Goal: Task Accomplishment & Management: Use online tool/utility

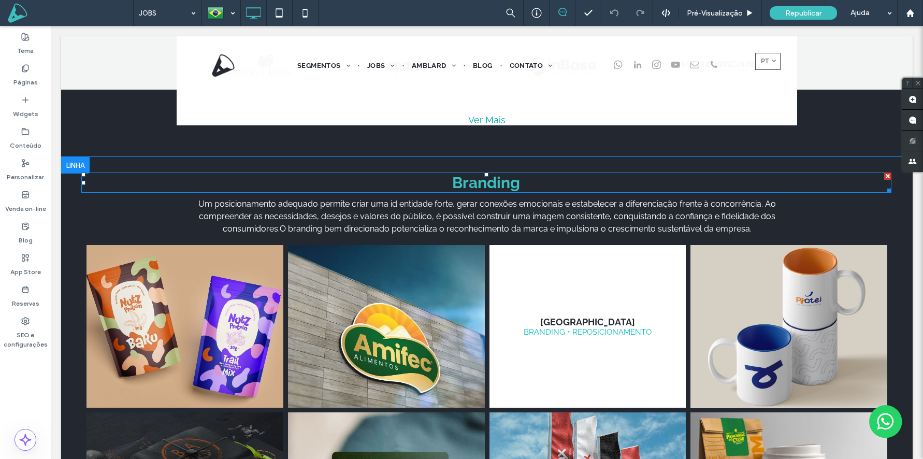
scroll to position [560, 0]
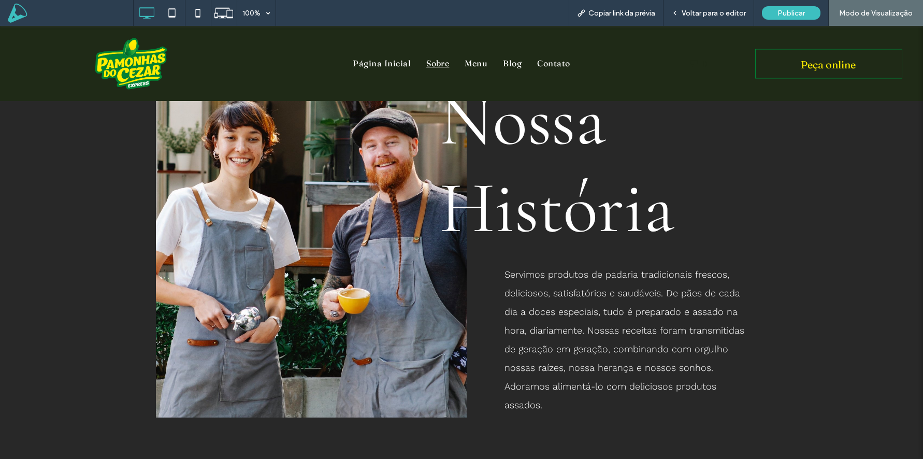
scroll to position [157, 0]
click at [712, 15] on span "Voltar para o editor" at bounding box center [714, 13] width 64 height 9
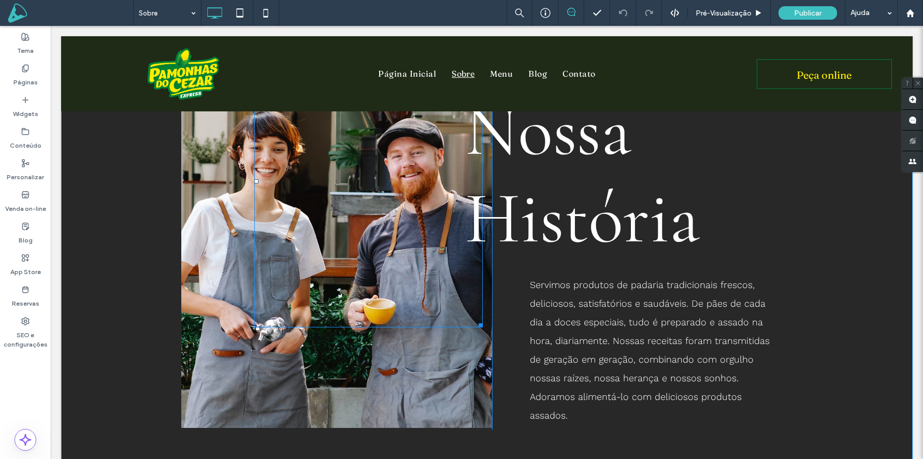
click at [275, 209] on div at bounding box center [368, 182] width 228 height 292
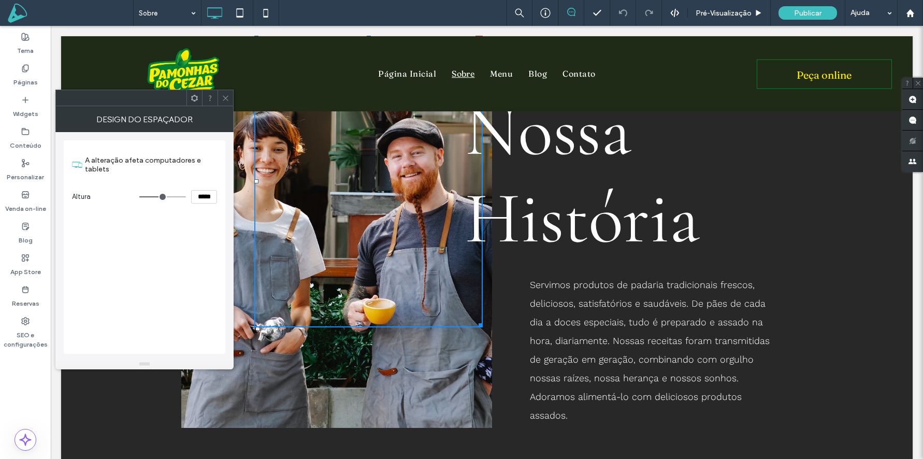
click at [225, 96] on icon at bounding box center [226, 98] width 8 height 8
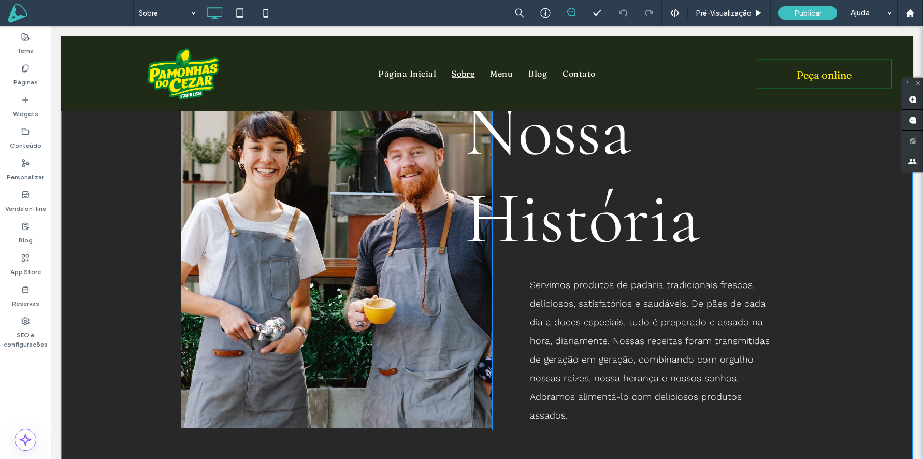
click at [217, 236] on div "Click To Paste" at bounding box center [336, 233] width 311 height 394
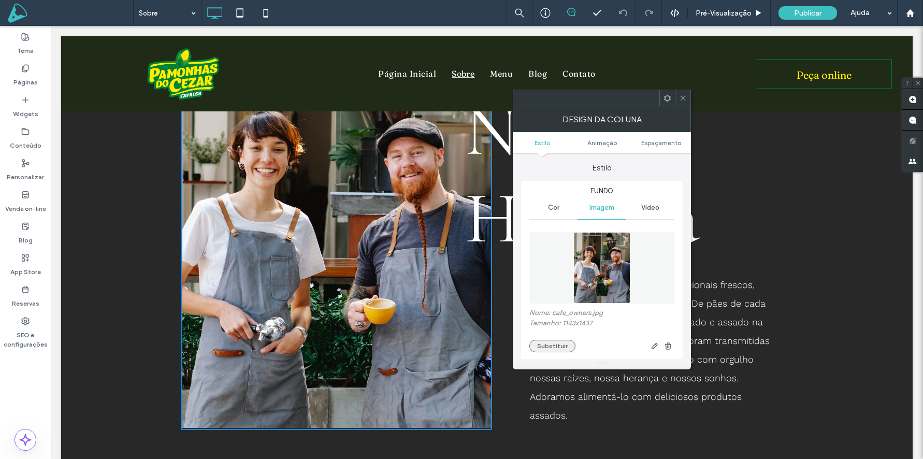
click at [555, 345] on button "Substituir" at bounding box center [552, 346] width 46 height 12
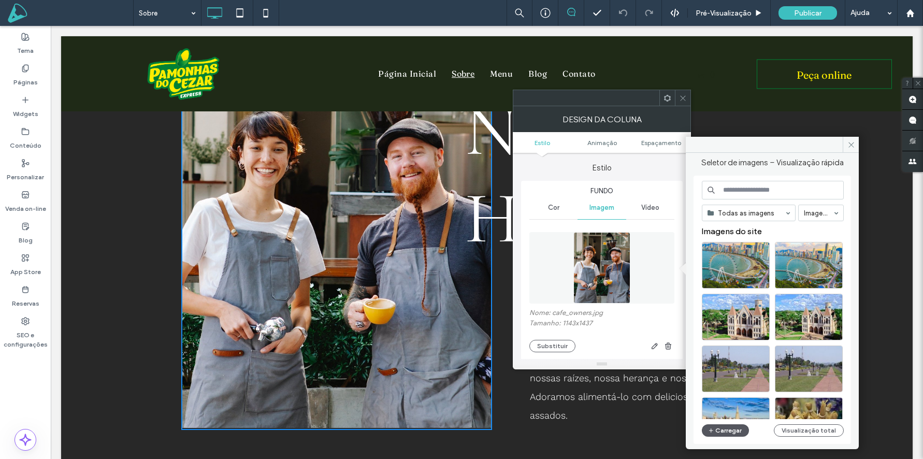
click at [729, 431] on button "Carregar" at bounding box center [725, 430] width 47 height 12
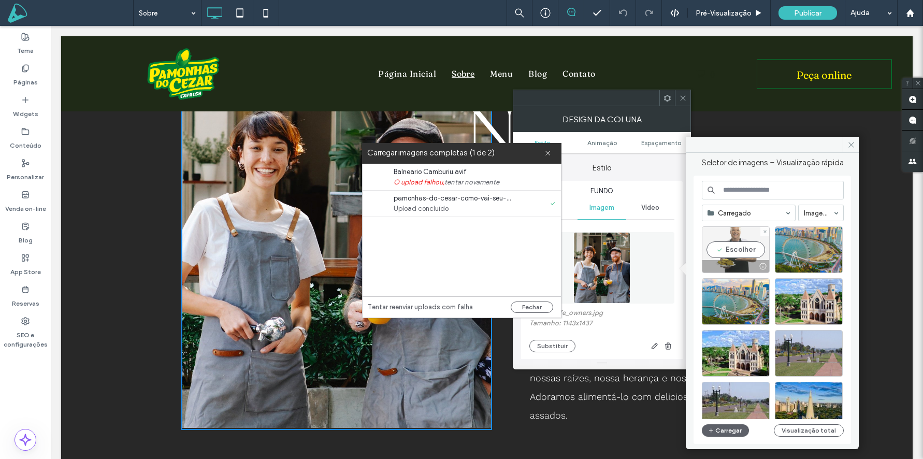
drag, startPoint x: 733, startPoint y: 255, endPoint x: 682, endPoint y: 230, distance: 57.0
click at [733, 255] on div "Escolher" at bounding box center [736, 249] width 68 height 47
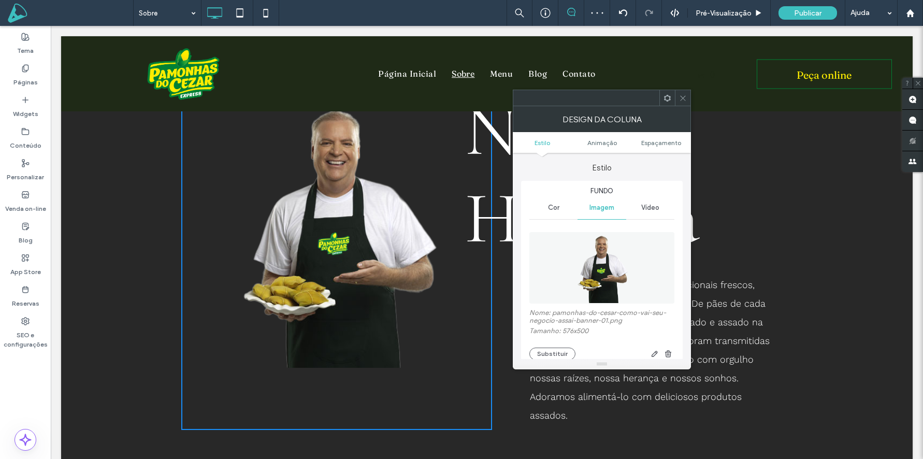
click at [684, 100] on icon at bounding box center [683, 98] width 8 height 8
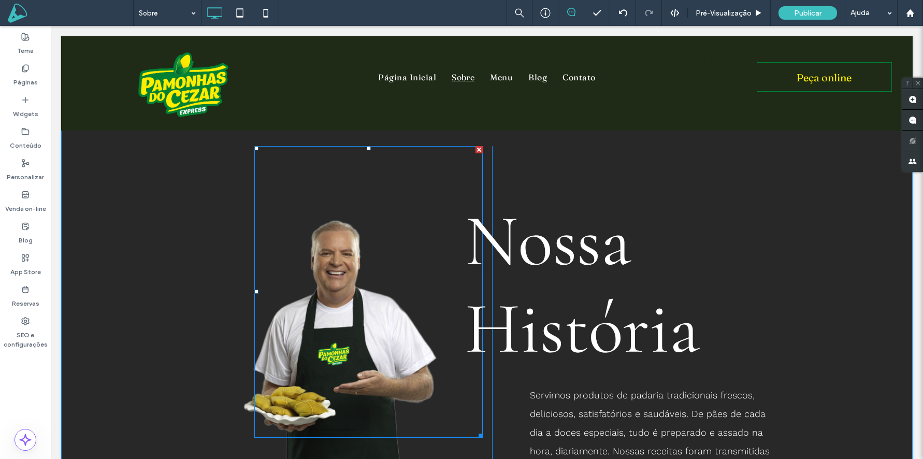
scroll to position [190, 0]
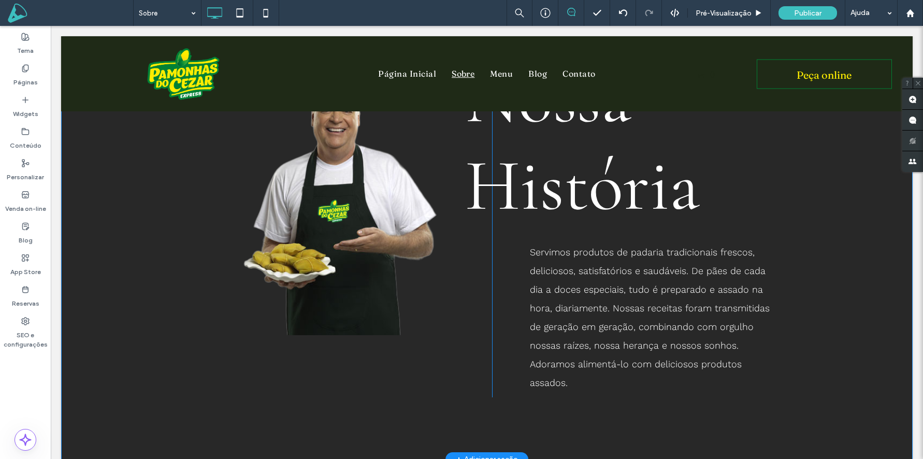
click at [146, 298] on div "Click To Paste Nossa História Servimos produtos de padaria tradicionais frescos…" at bounding box center [486, 200] width 851 height 518
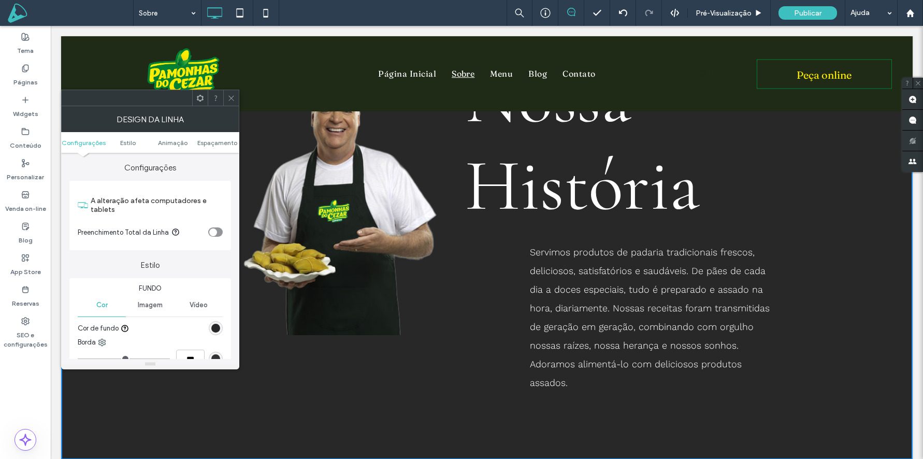
click at [218, 329] on div "rgb(40, 40, 40)" at bounding box center [215, 328] width 9 height 9
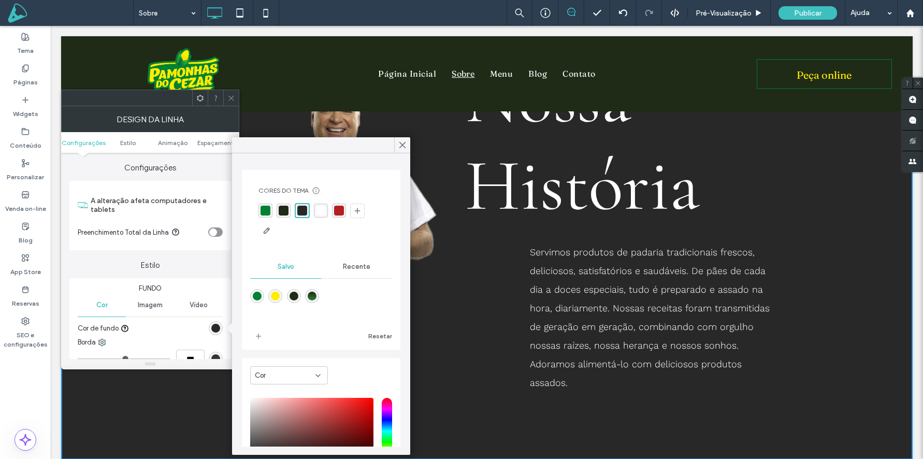
click at [316, 292] on div "linear-gradient(0deg,rgba(41,129,52,1) 0%,rgba(31,42,23,1) 100%)" at bounding box center [312, 296] width 14 height 14
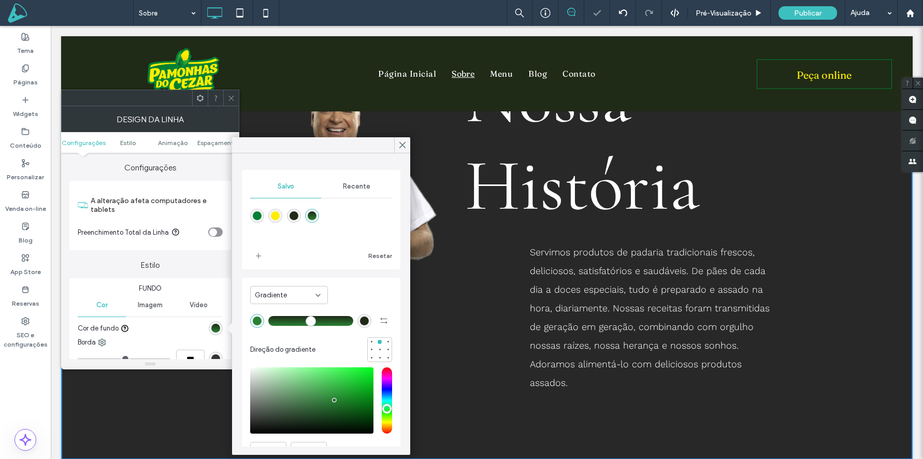
type input "*******"
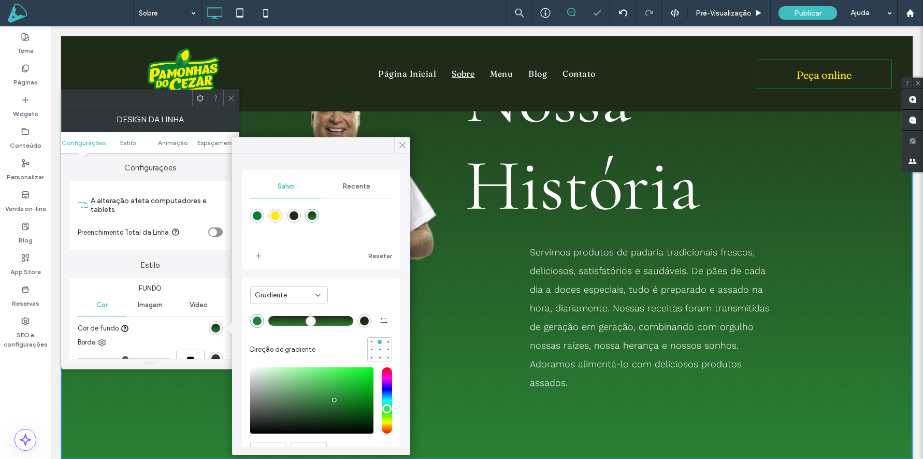
click at [402, 142] on icon at bounding box center [402, 144] width 9 height 9
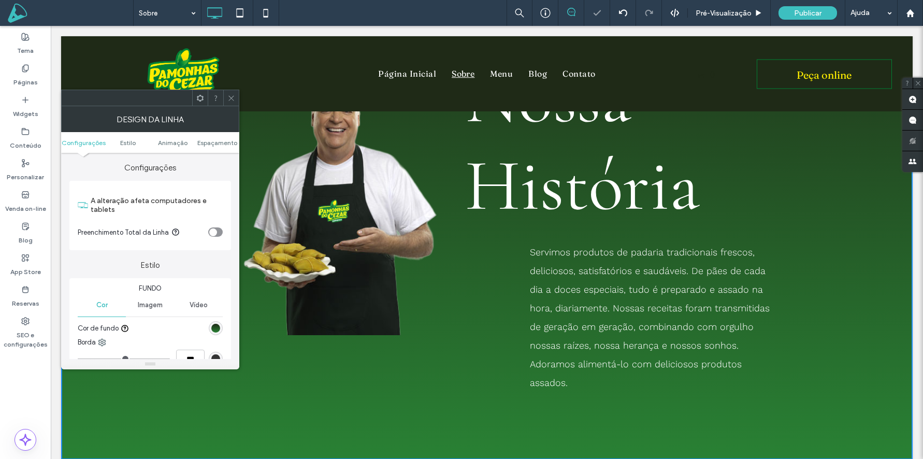
click at [233, 99] on icon at bounding box center [231, 98] width 8 height 8
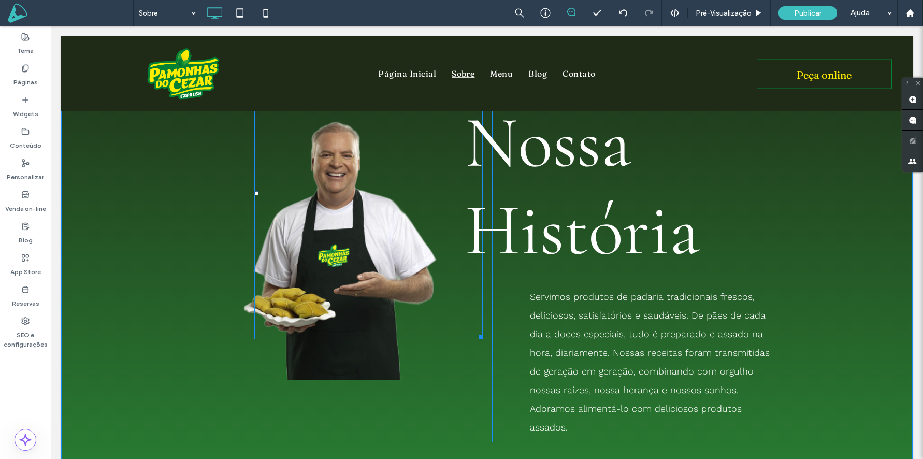
scroll to position [66, 0]
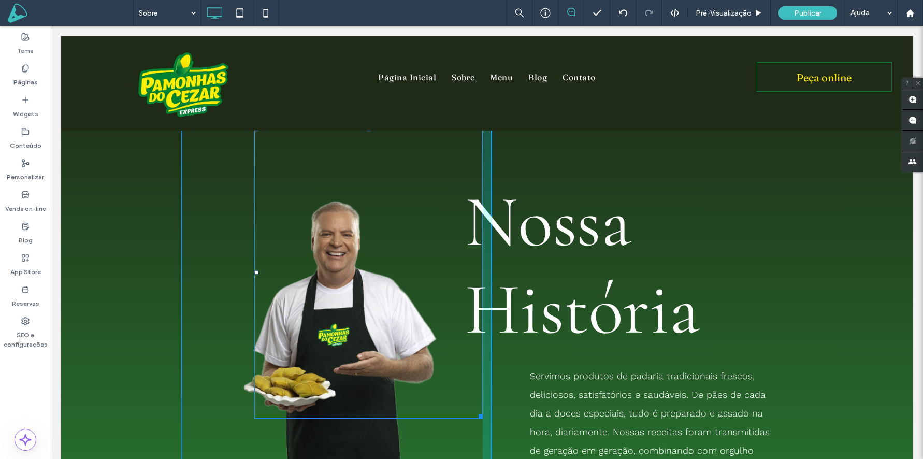
drag, startPoint x: 479, startPoint y: 416, endPoint x: 465, endPoint y: 395, distance: 25.4
click at [475, 411] on div at bounding box center [479, 415] width 8 height 8
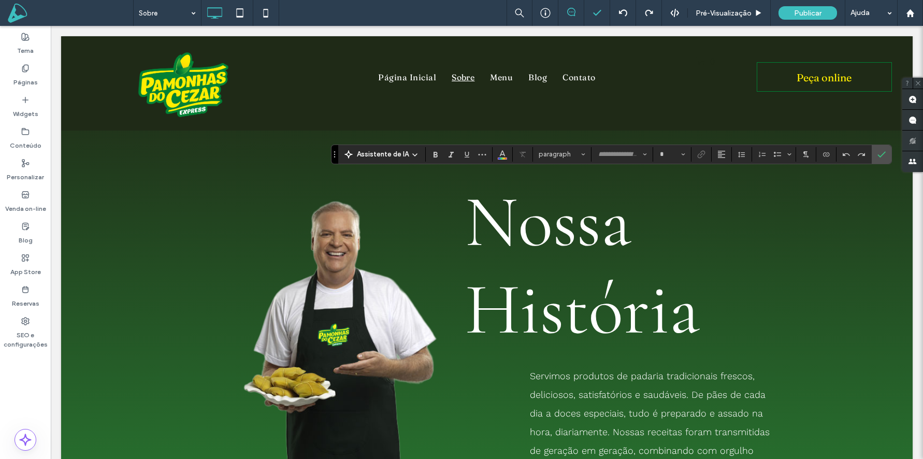
type input "*********"
type input "**"
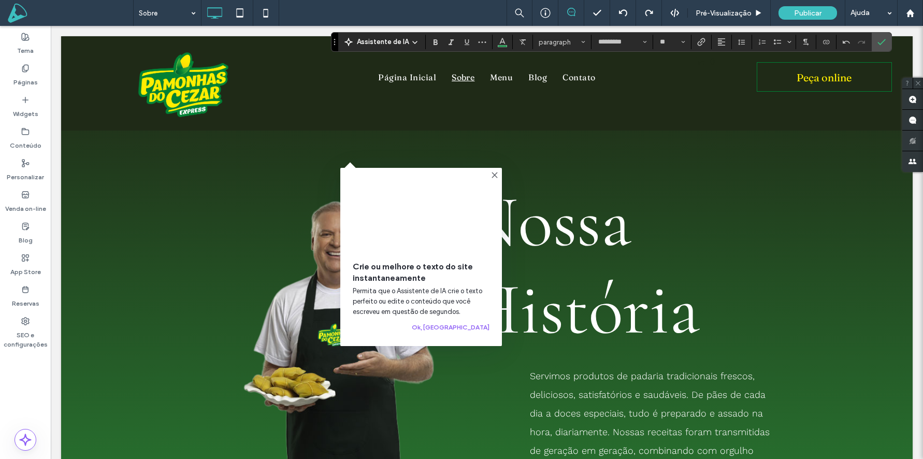
click at [493, 174] on use at bounding box center [494, 174] width 5 height 5
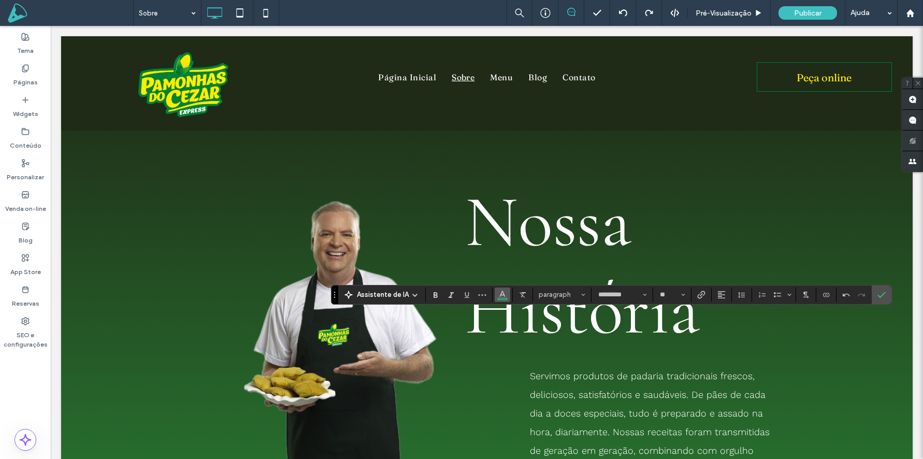
click at [498, 290] on icon "Cor" at bounding box center [502, 294] width 8 height 8
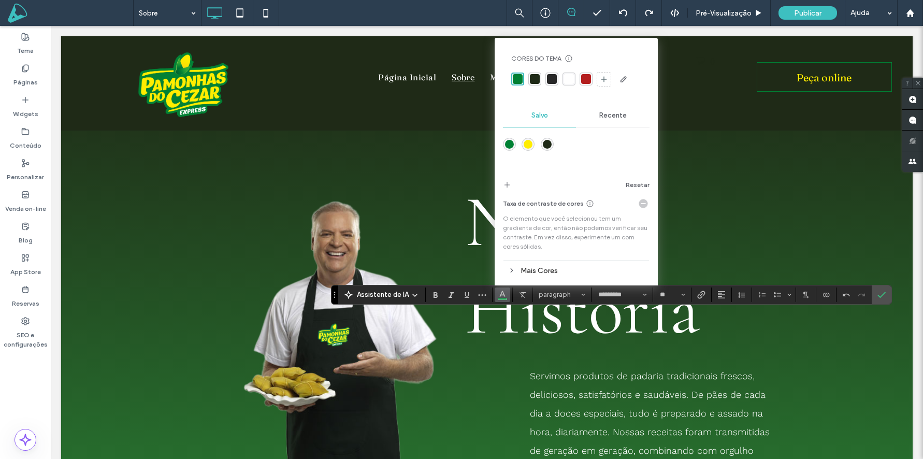
click at [568, 84] on div "rgba(255,255,255,1)" at bounding box center [569, 79] width 10 height 10
click at [739, 299] on span "Altura da Linha" at bounding box center [742, 294] width 8 height 13
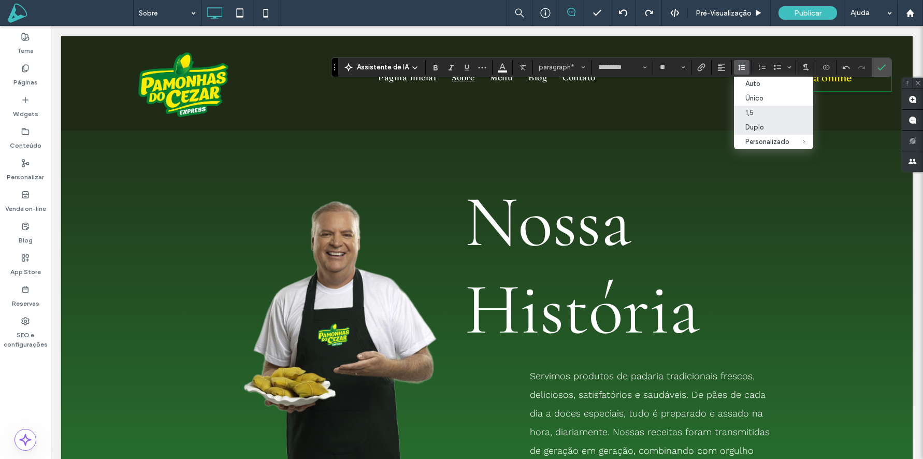
click at [752, 109] on div "1,5" at bounding box center [767, 113] width 44 height 8
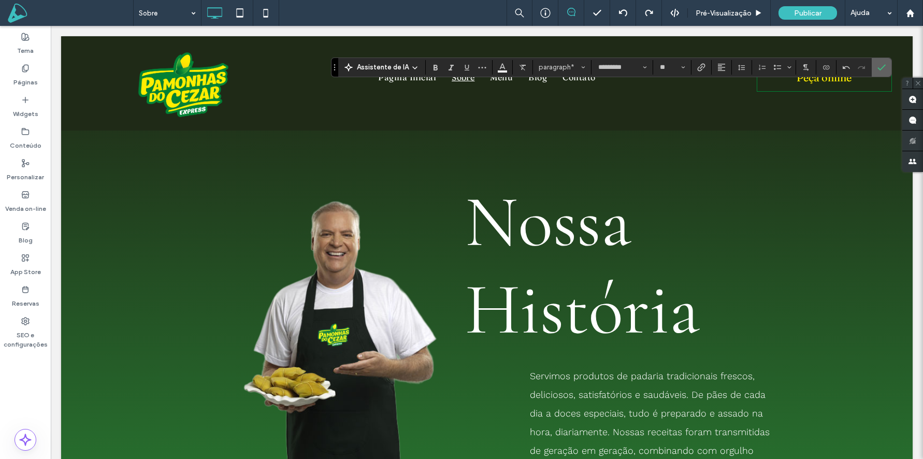
click at [880, 71] on span "Confirmar" at bounding box center [879, 67] width 5 height 19
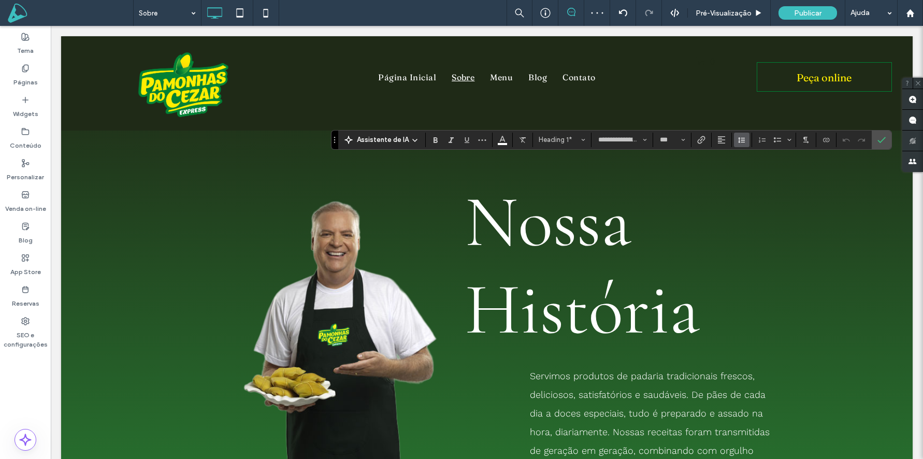
click at [744, 140] on button "Altura da Linha" at bounding box center [742, 140] width 16 height 15
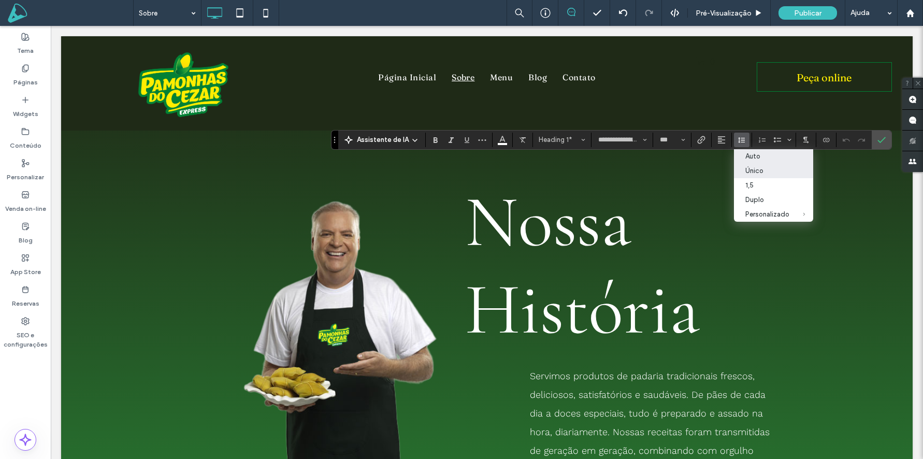
click at [753, 156] on div "Auto" at bounding box center [767, 156] width 44 height 8
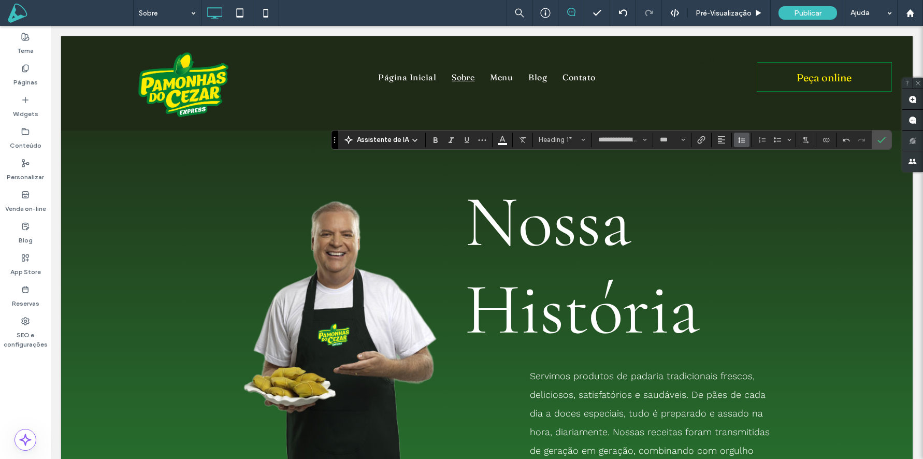
click at [738, 142] on icon "Altura da Linha" at bounding box center [742, 140] width 8 height 8
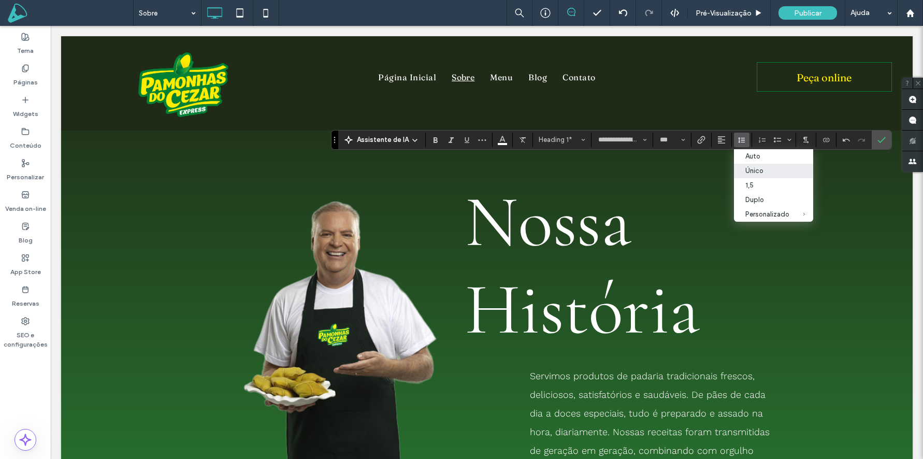
click at [748, 174] on div "Único" at bounding box center [767, 171] width 44 height 8
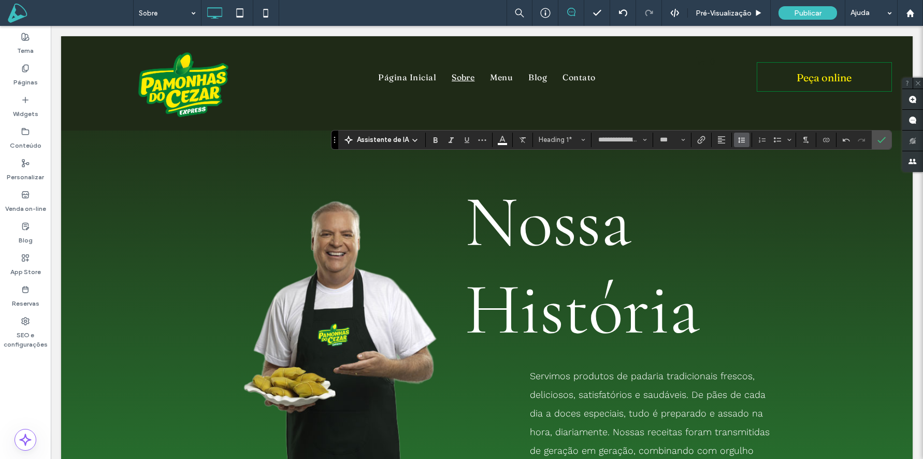
click at [742, 142] on icon "Altura da Linha" at bounding box center [742, 140] width 8 height 8
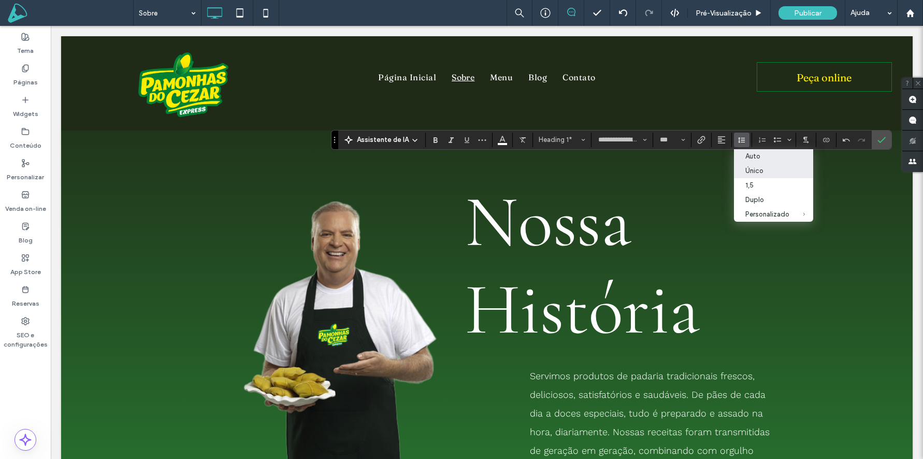
click at [748, 157] on div "Auto" at bounding box center [767, 156] width 44 height 8
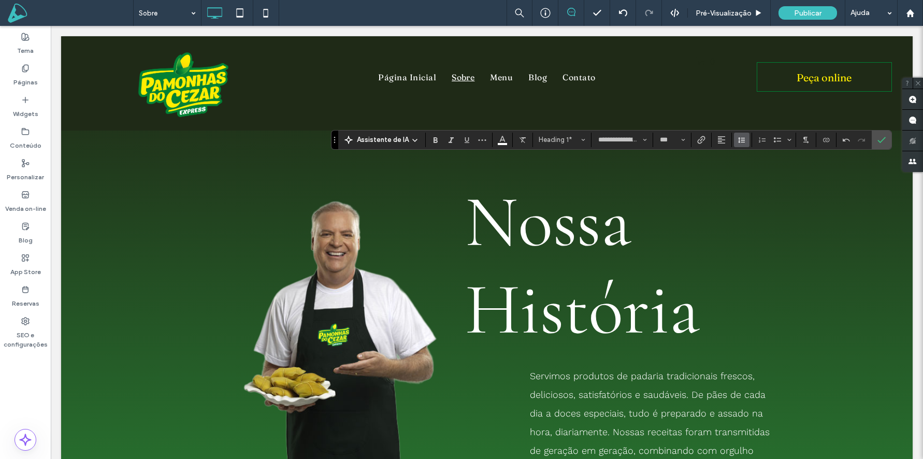
click at [739, 140] on icon "Altura da Linha" at bounding box center [742, 140] width 8 height 8
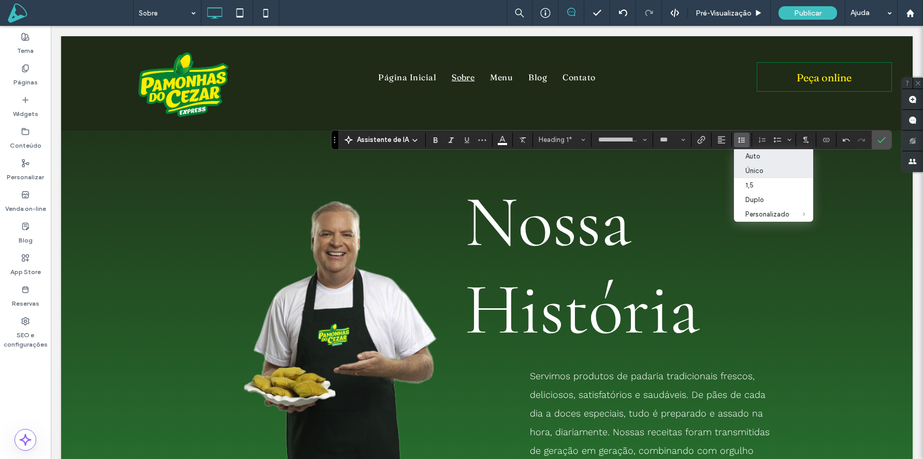
click at [738, 154] on icon "Auto" at bounding box center [740, 156] width 5 height 4
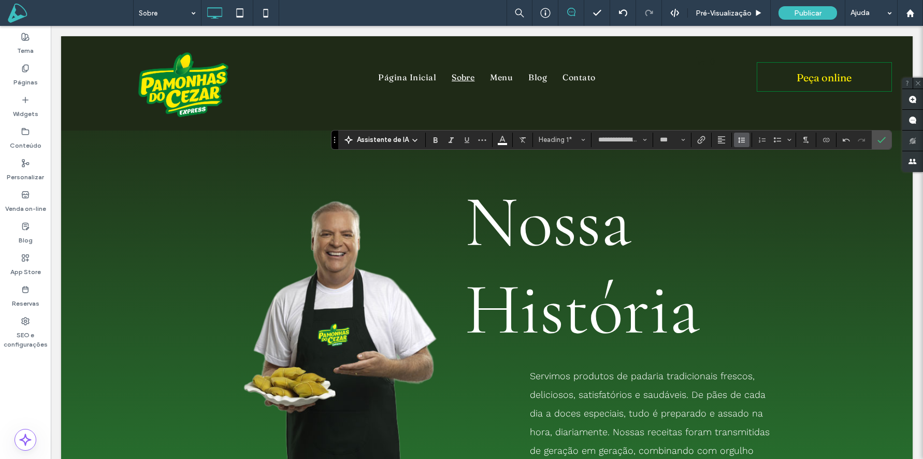
click at [738, 139] on icon "Altura da Linha" at bounding box center [742, 140] width 8 height 8
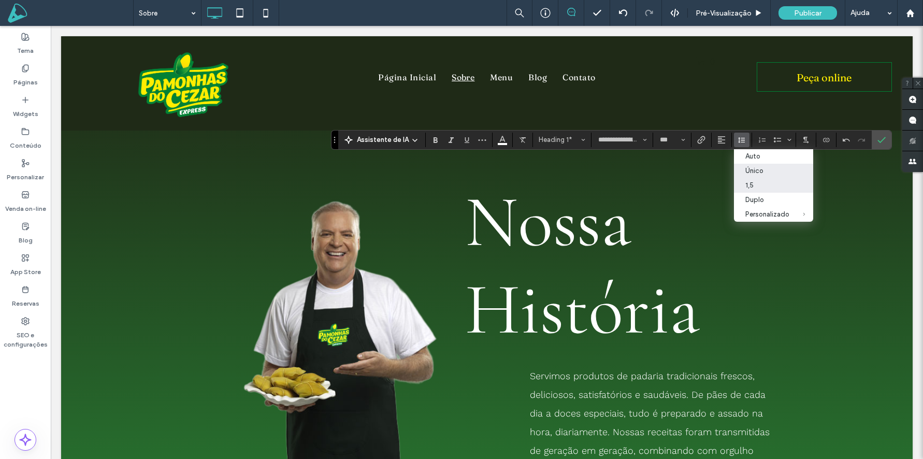
click at [749, 183] on div "1,5" at bounding box center [767, 185] width 44 height 8
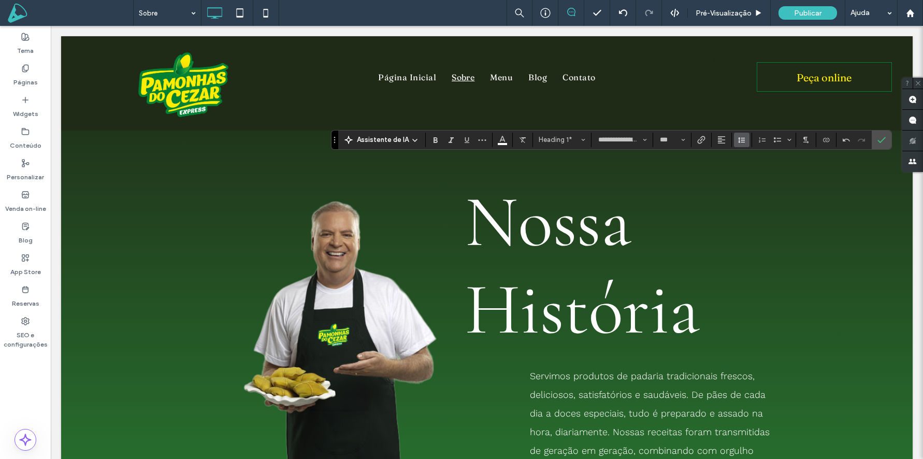
click at [739, 138] on icon "Altura da Linha" at bounding box center [742, 140] width 8 height 8
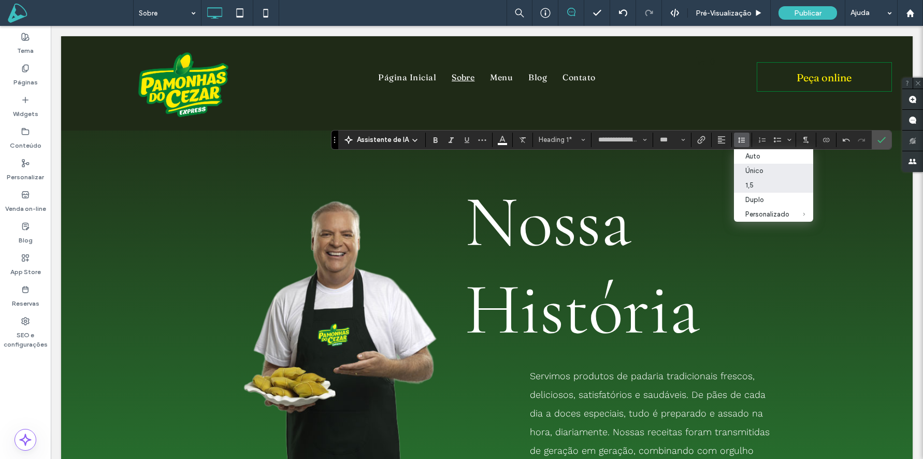
click at [747, 174] on div "Único" at bounding box center [767, 171] width 44 height 8
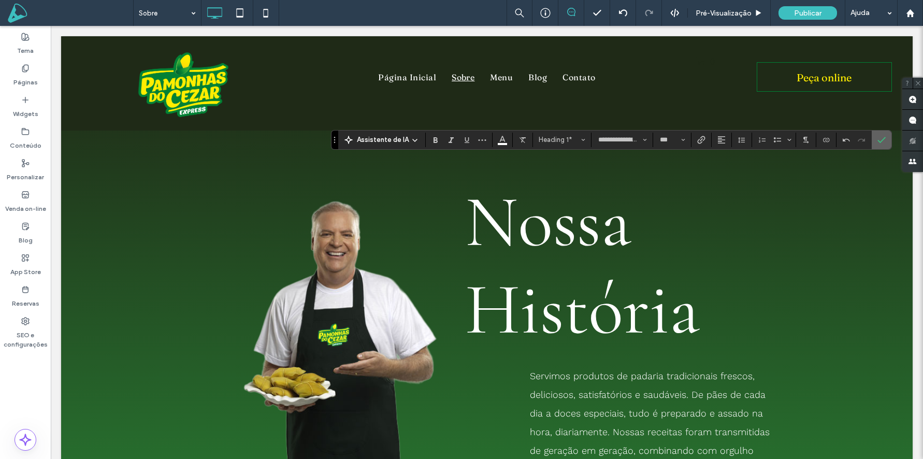
click at [889, 137] on section at bounding box center [882, 140] width 20 height 19
click at [880, 139] on icon "Confirmar" at bounding box center [881, 140] width 8 height 8
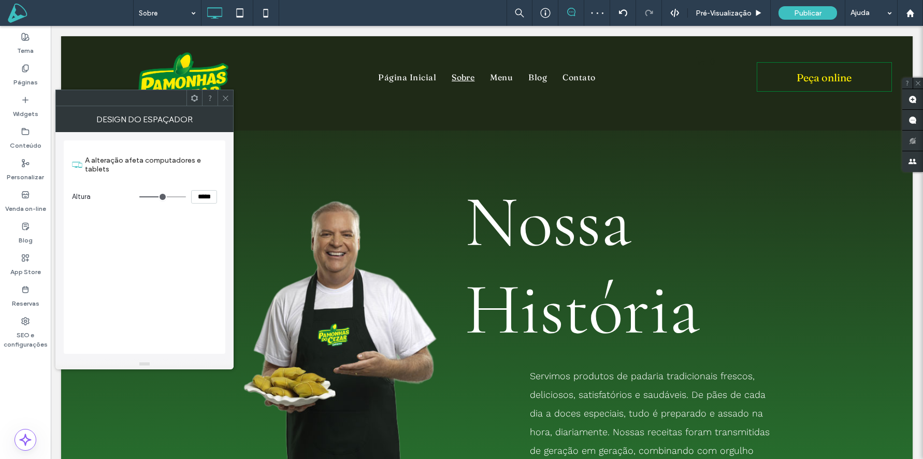
click at [225, 97] on icon at bounding box center [226, 98] width 8 height 8
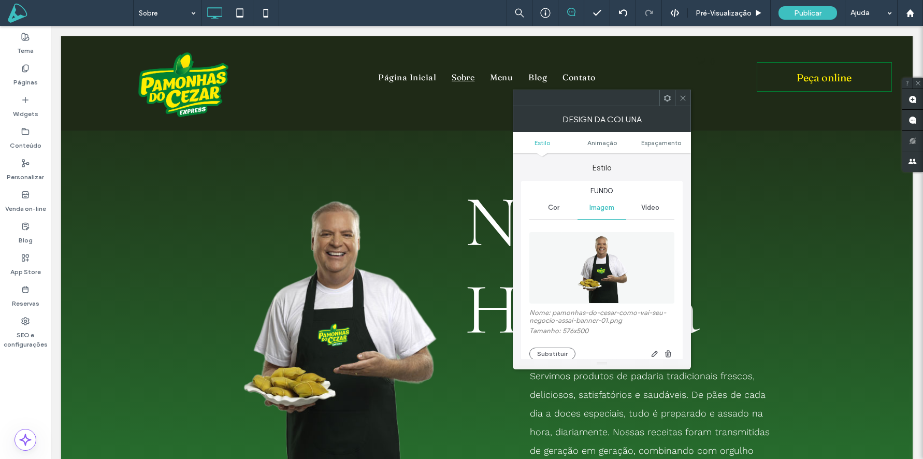
click at [683, 103] on span at bounding box center [683, 98] width 8 height 16
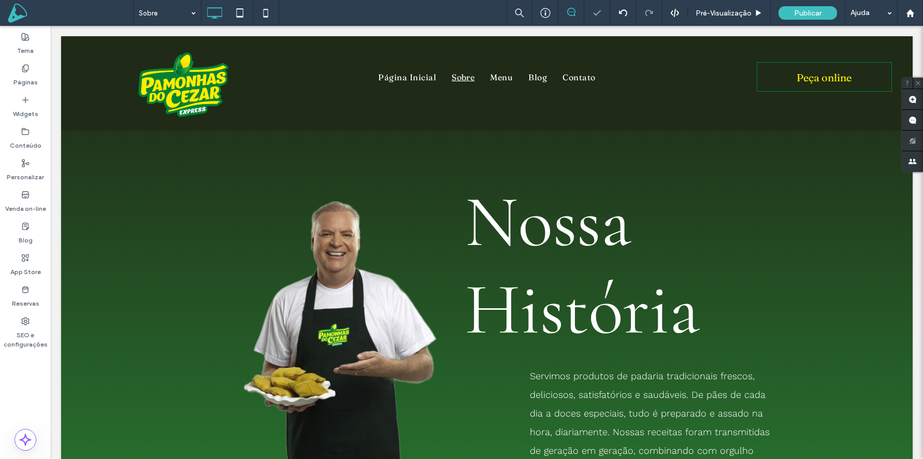
click at [337, 277] on div at bounding box center [461, 229] width 923 height 459
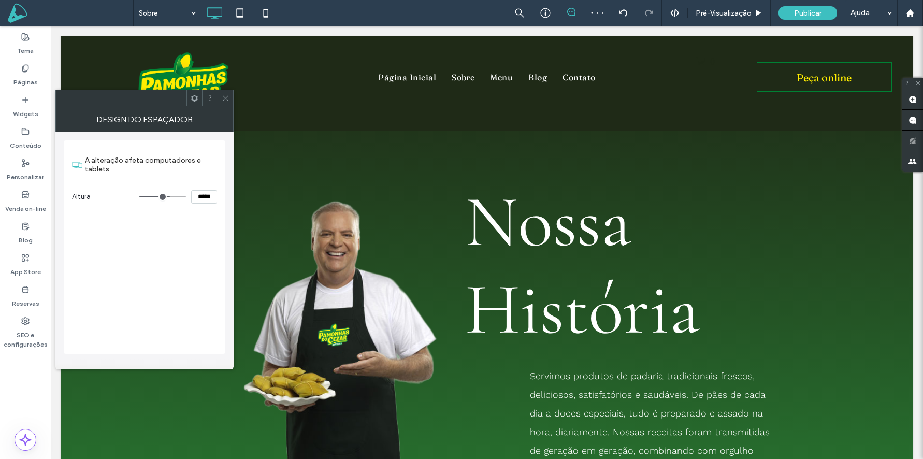
click at [330, 386] on div at bounding box center [461, 229] width 923 height 459
click at [225, 93] on span at bounding box center [226, 98] width 8 height 16
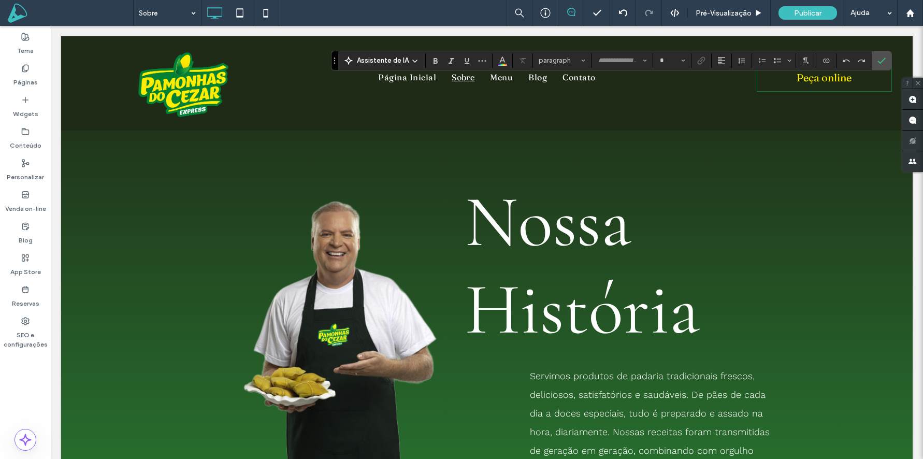
type input "**********"
type input "***"
click at [672, 60] on input "***" at bounding box center [669, 60] width 20 height 8
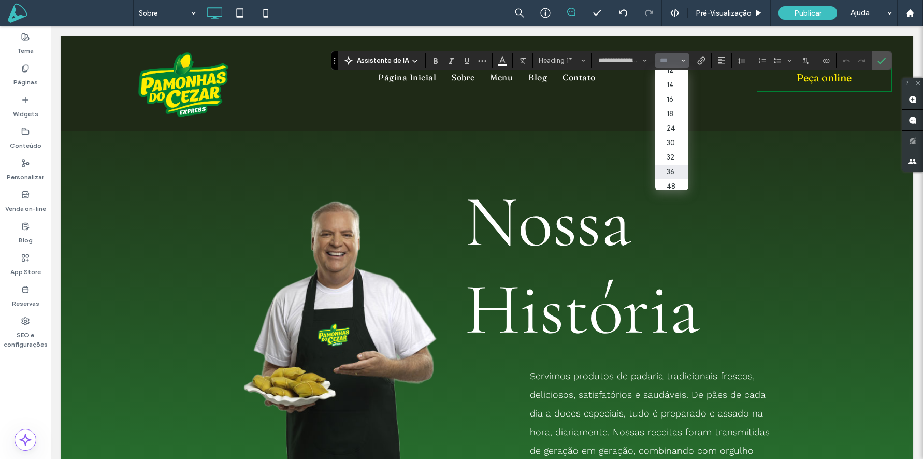
scroll to position [106, 0]
click at [669, 158] on label "60" at bounding box center [671, 159] width 33 height 15
type input "**"
click at [670, 59] on input "**" at bounding box center [669, 60] width 20 height 8
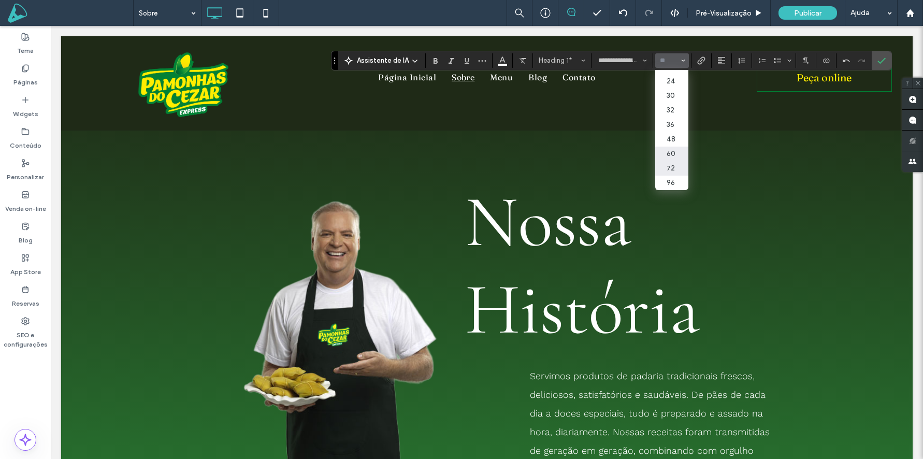
click at [669, 166] on label "72" at bounding box center [671, 168] width 33 height 15
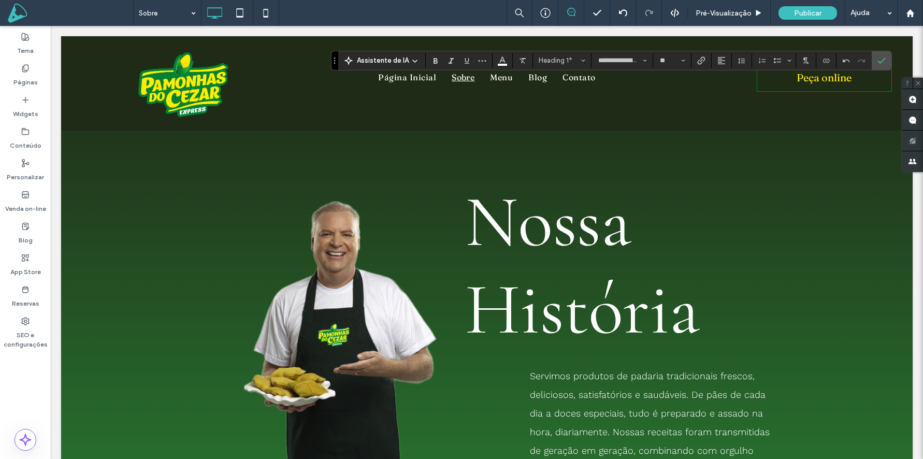
type input "**"
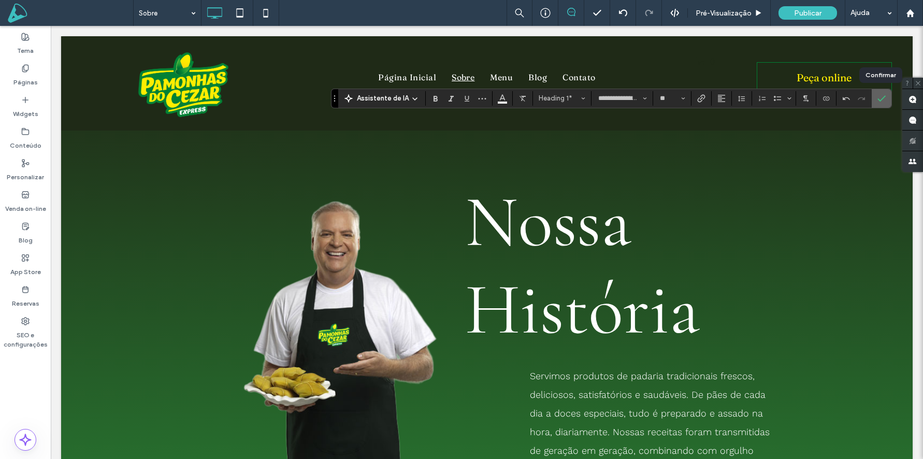
click at [884, 96] on icon "Confirmar" at bounding box center [881, 98] width 8 height 8
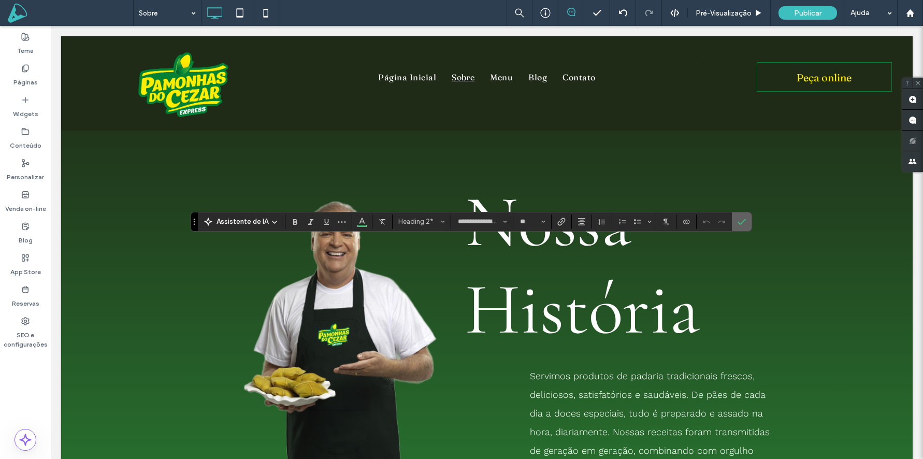
click at [742, 226] on span "Confirmar" at bounding box center [742, 222] width 8 height 18
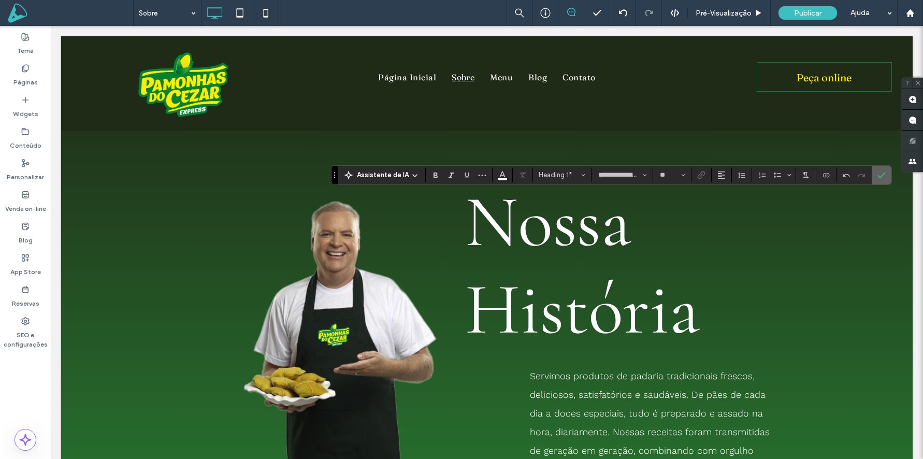
click at [878, 179] on span "Confirmar" at bounding box center [879, 175] width 5 height 19
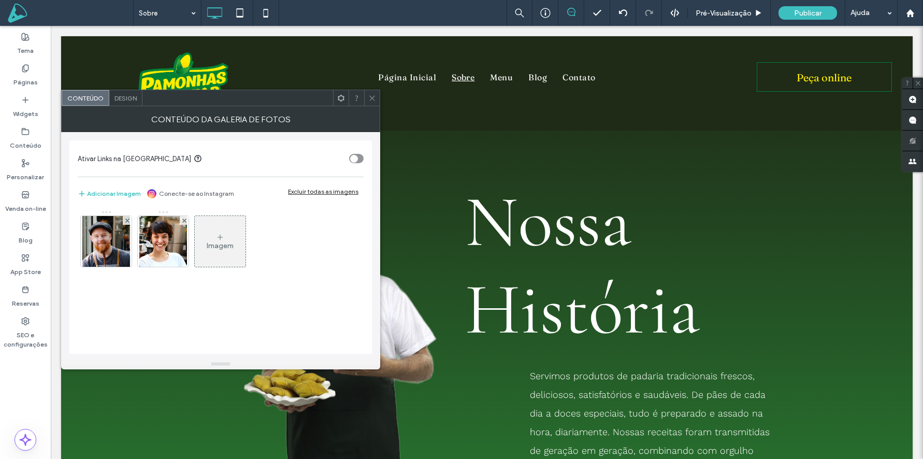
drag, startPoint x: 106, startPoint y: 247, endPoint x: 110, endPoint y: 251, distance: 5.5
click at [105, 247] on img at bounding box center [106, 241] width 48 height 51
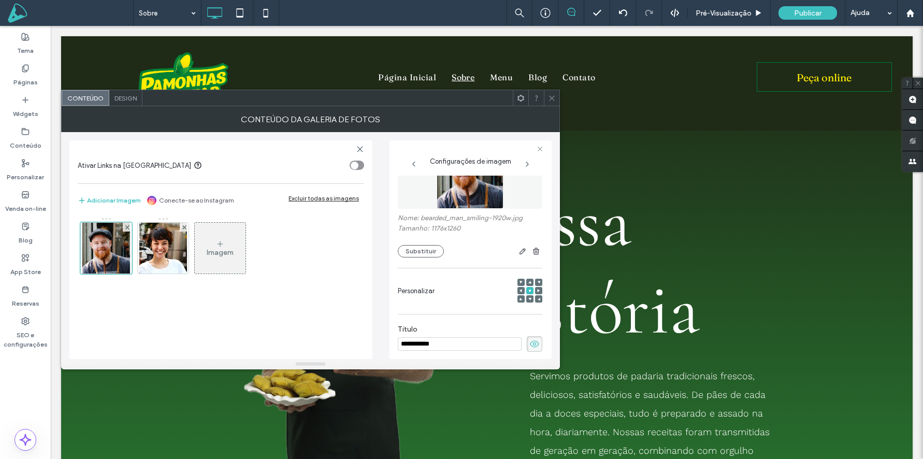
scroll to position [37, 0]
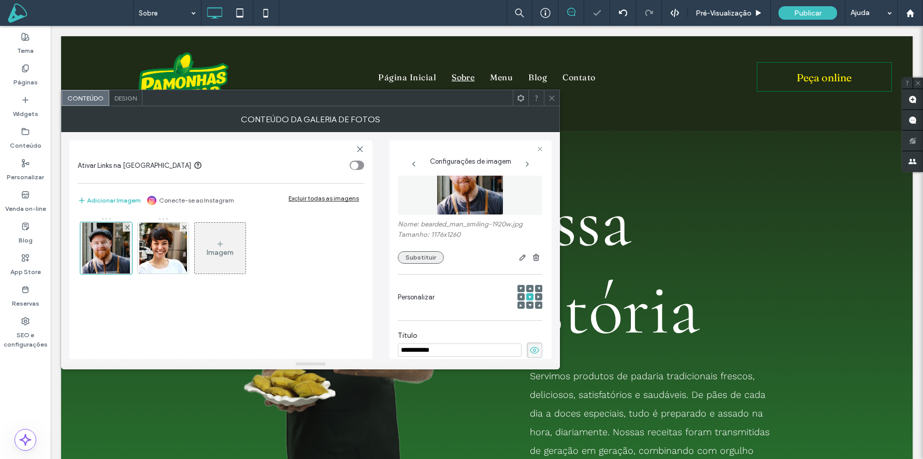
click at [414, 254] on button "Substituir" at bounding box center [421, 257] width 46 height 12
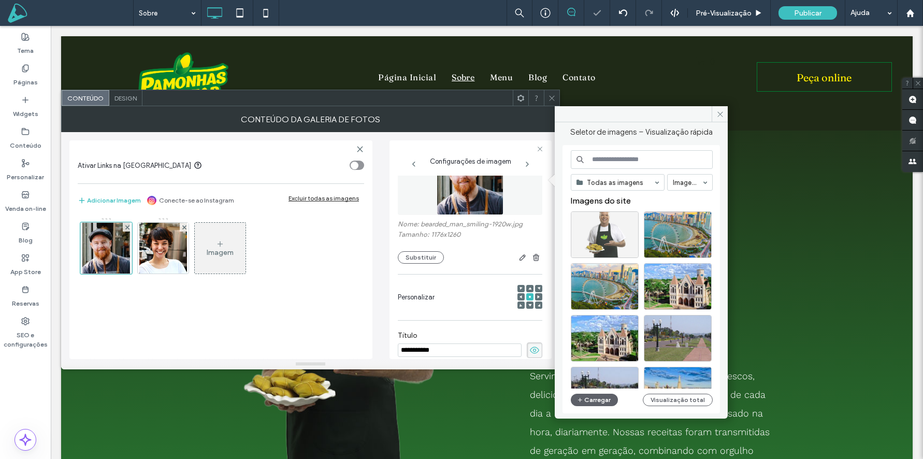
click at [582, 238] on div at bounding box center [605, 234] width 68 height 47
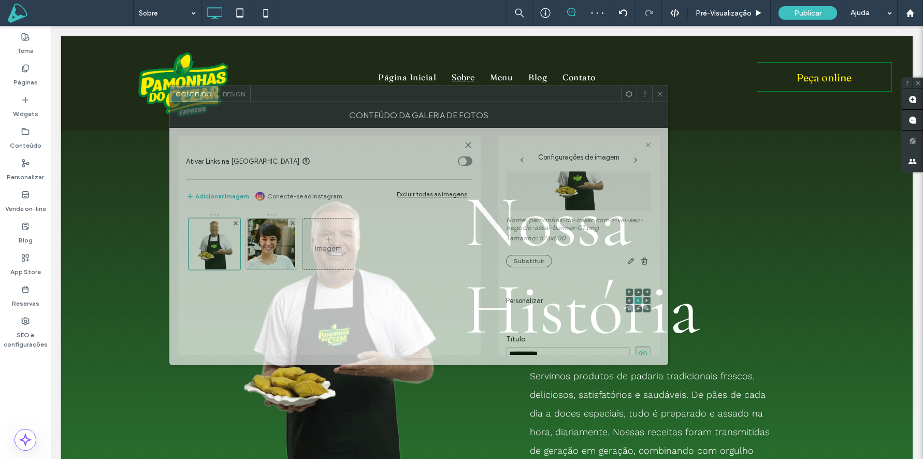
drag, startPoint x: 445, startPoint y: 100, endPoint x: 643, endPoint y: 99, distance: 197.9
click at [621, 99] on div at bounding box center [436, 94] width 370 height 16
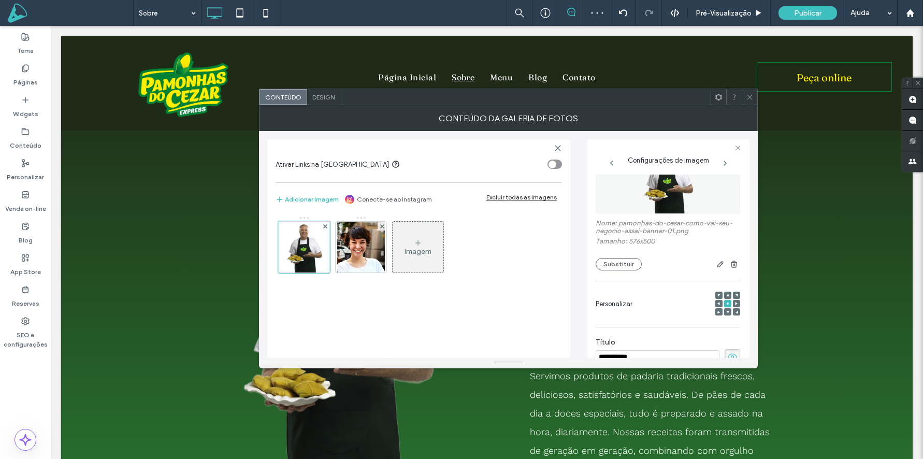
click at [749, 100] on span at bounding box center [750, 97] width 8 height 16
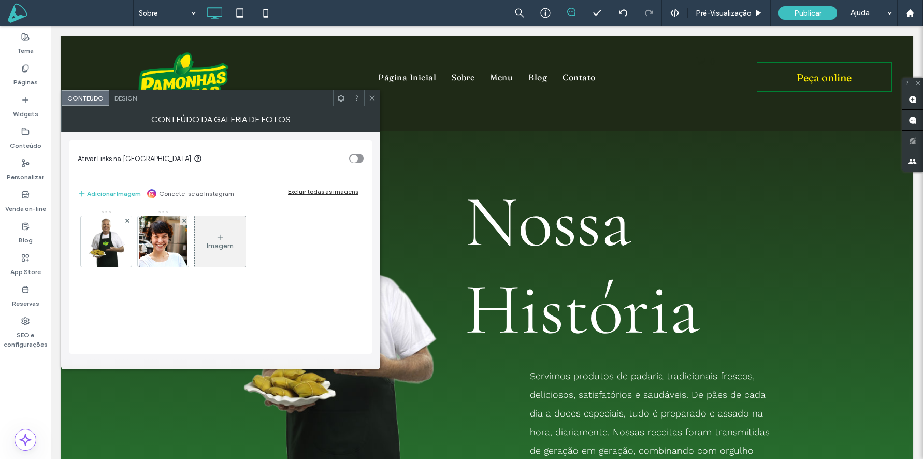
click at [119, 245] on img at bounding box center [106, 241] width 59 height 51
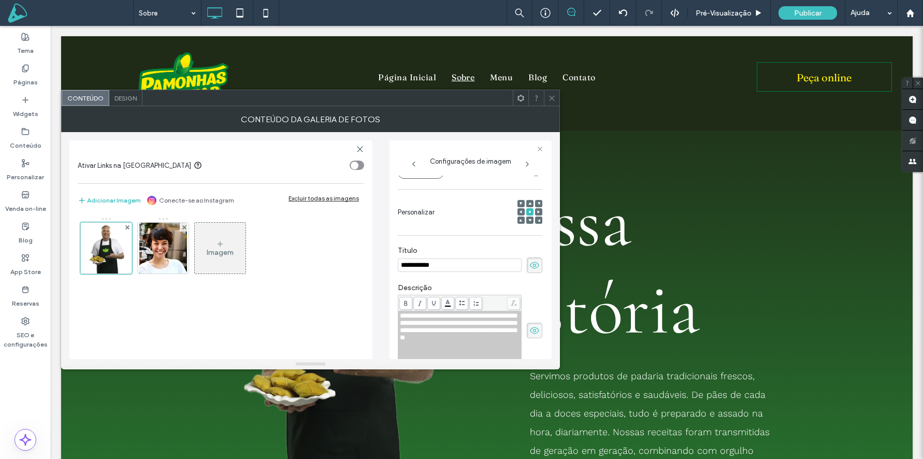
scroll to position [0, 0]
drag, startPoint x: 472, startPoint y: 265, endPoint x: 349, endPoint y: 261, distance: 122.8
click at [349, 261] on div "**********" at bounding box center [310, 245] width 482 height 227
type input "**********"
click at [459, 327] on span "**********" at bounding box center [458, 326] width 117 height 28
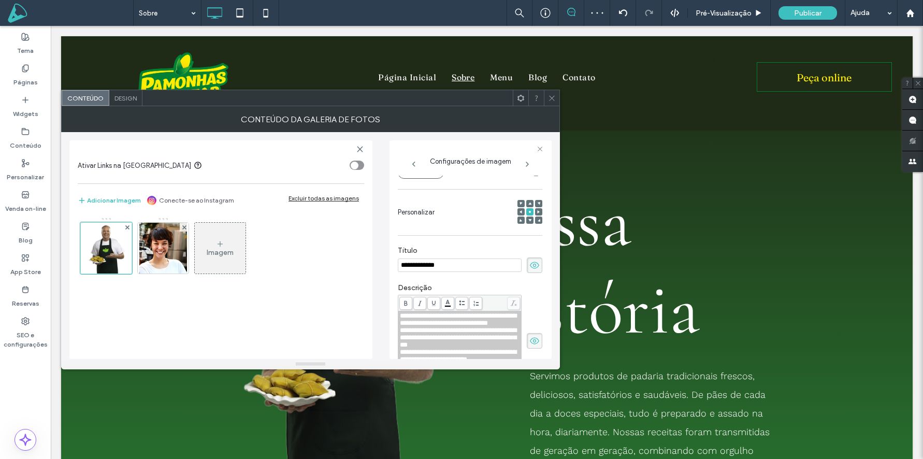
click at [446, 339] on span "**********" at bounding box center [458, 337] width 117 height 21
click at [449, 326] on span "**********" at bounding box center [458, 319] width 117 height 14
drag, startPoint x: 470, startPoint y: 229, endPoint x: 473, endPoint y: 222, distance: 8.2
click at [470, 229] on div "Personalizar" at bounding box center [470, 212] width 145 height 35
click at [481, 336] on span "**********" at bounding box center [458, 337] width 117 height 21
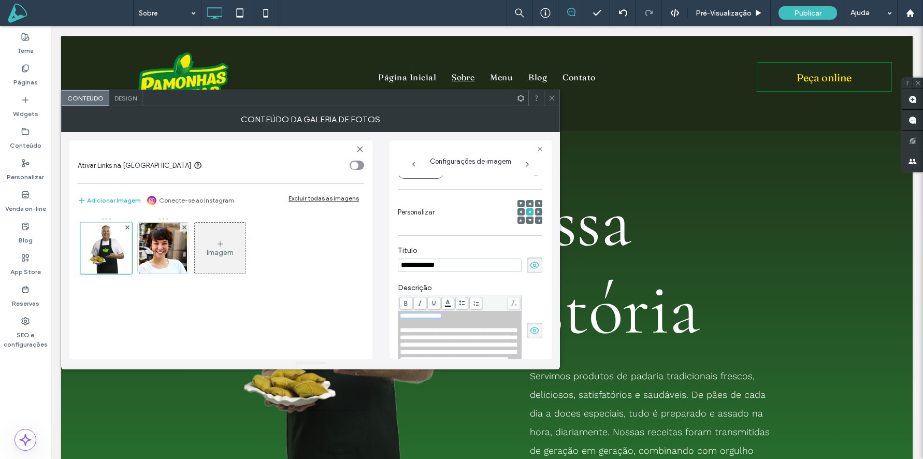
drag, startPoint x: 426, startPoint y: 314, endPoint x: 400, endPoint y: 314, distance: 25.9
click at [400, 314] on div "**********" at bounding box center [460, 315] width 120 height 7
click at [552, 94] on icon at bounding box center [552, 98] width 8 height 8
